Goal: Find specific page/section: Find specific page/section

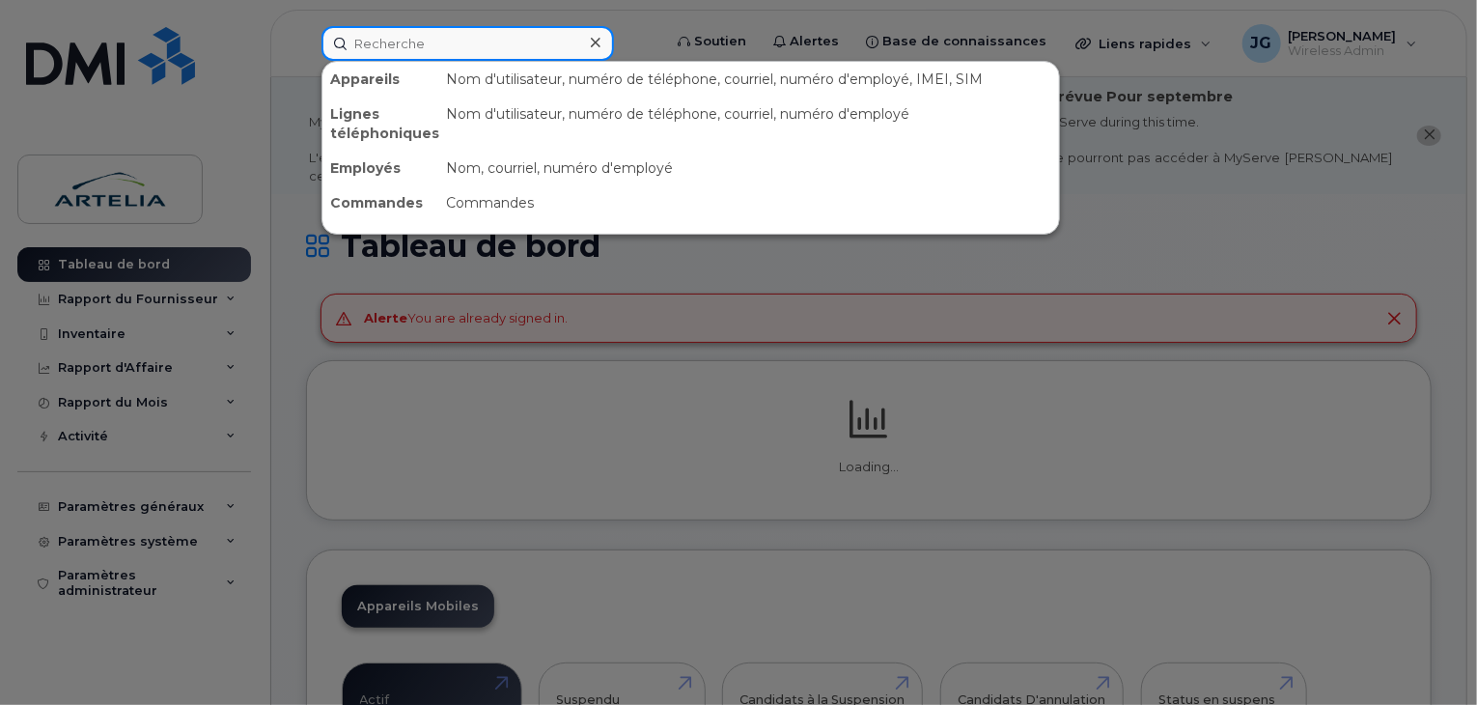
click at [587, 54] on div at bounding box center [468, 43] width 293 height 35
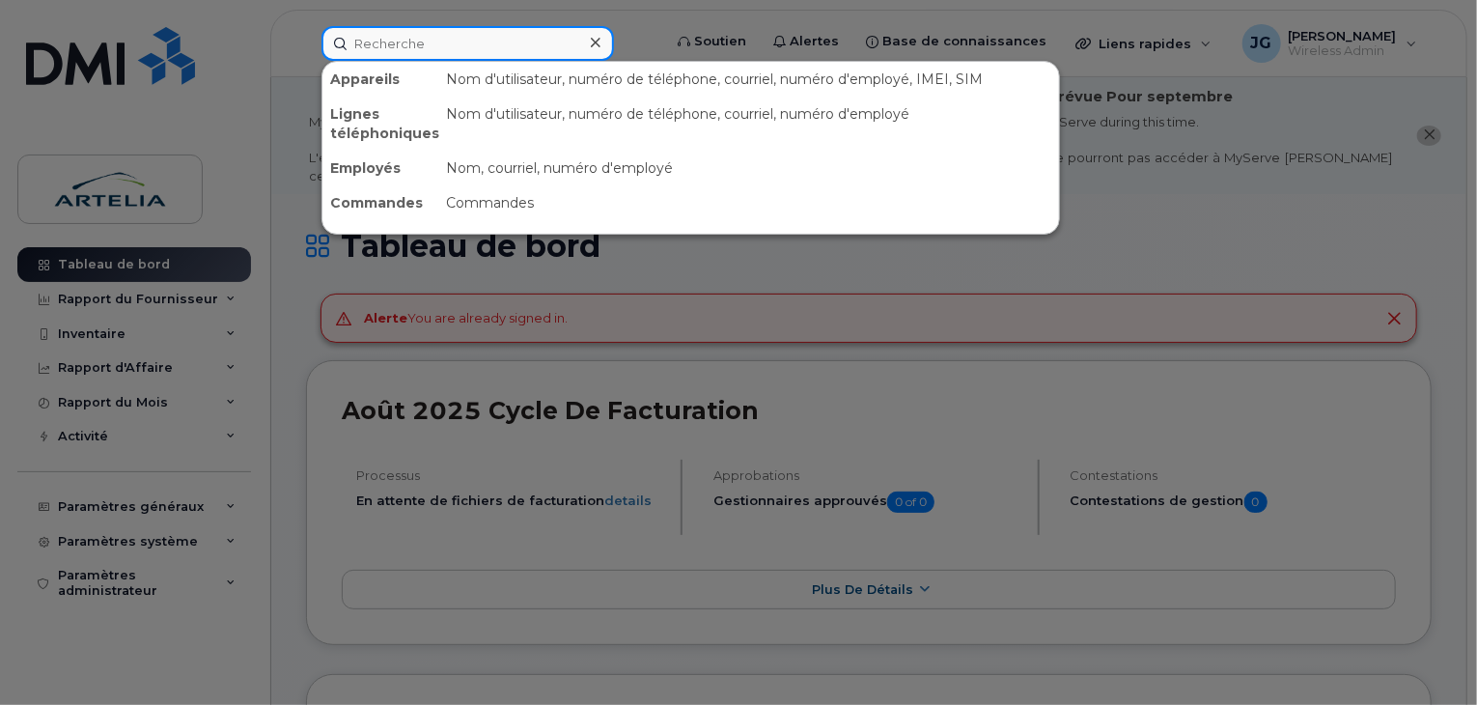
paste input "4382707390"
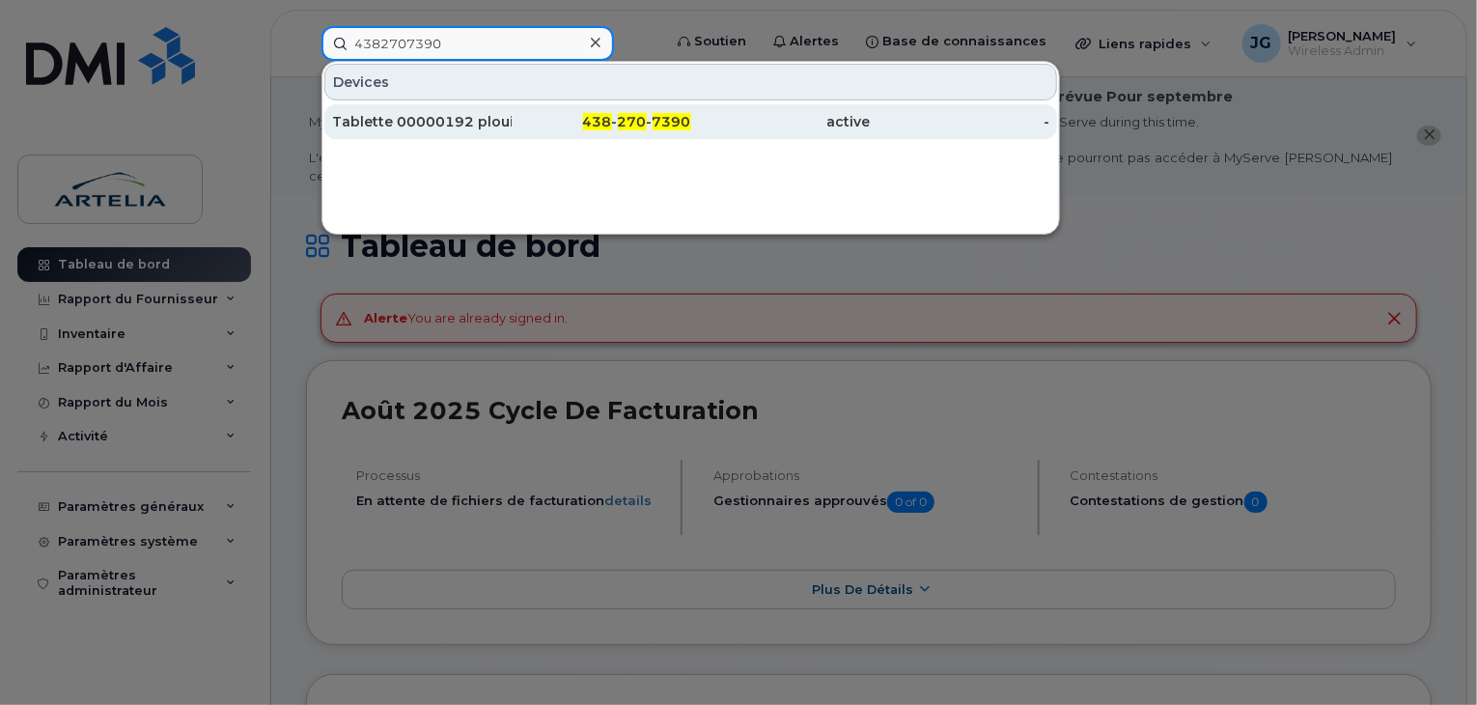
type input "4382707390"
click at [509, 117] on div "Tablette 00000192 plouis" at bounding box center [422, 121] width 180 height 19
